Goal: Task Accomplishment & Management: Manage account settings

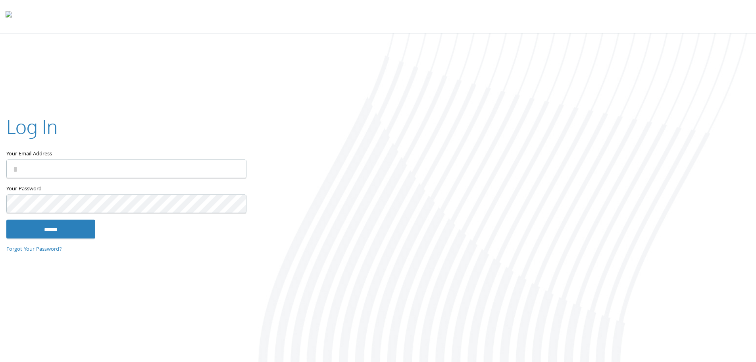
type input "**********"
click at [47, 225] on input "******" at bounding box center [50, 228] width 89 height 19
type input "**********"
click at [68, 221] on input "******" at bounding box center [50, 228] width 89 height 19
